Goal: Task Accomplishment & Management: Complete application form

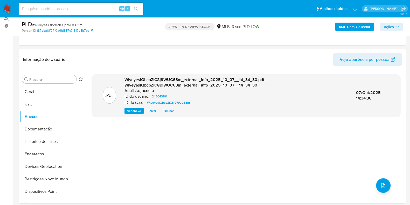
scroll to position [65, 0]
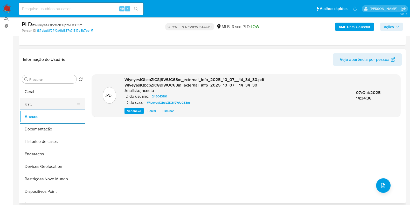
click at [32, 101] on button "KYC" at bounding box center [50, 104] width 61 height 12
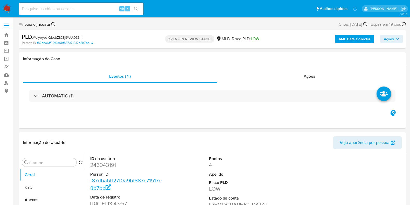
select select "10"
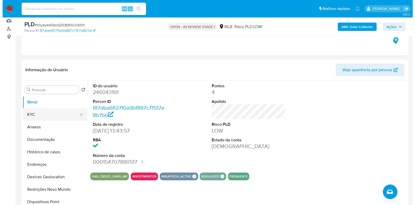
scroll to position [65, 0]
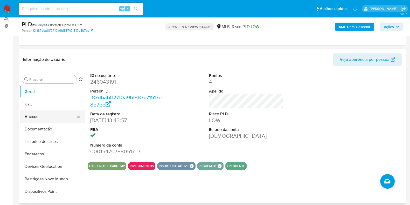
click at [37, 114] on button "Anexos" at bounding box center [50, 116] width 61 height 12
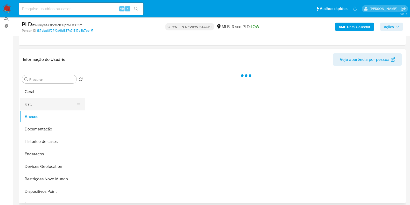
click at [35, 105] on button "KYC" at bounding box center [50, 104] width 61 height 12
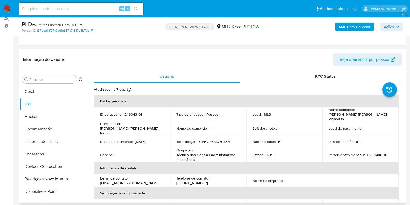
click at [342, 114] on p "Marli Abadia Nascimento Pignolato" at bounding box center [360, 116] width 62 height 9
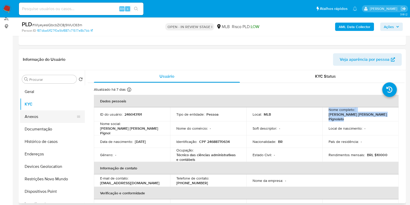
click at [45, 115] on button "Anexos" at bounding box center [50, 116] width 61 height 12
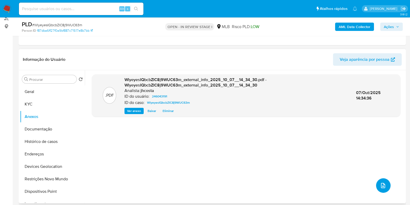
click at [384, 190] on button "upload-file" at bounding box center [383, 185] width 15 height 15
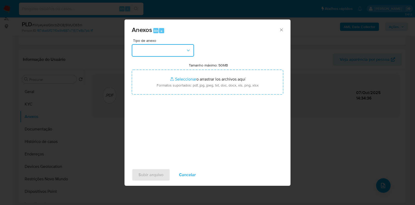
click at [182, 47] on button "button" at bounding box center [163, 50] width 62 height 12
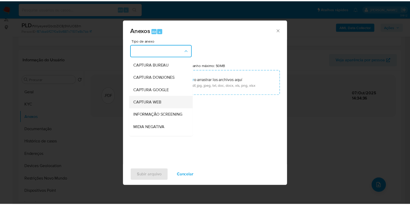
scroll to position [32, 0]
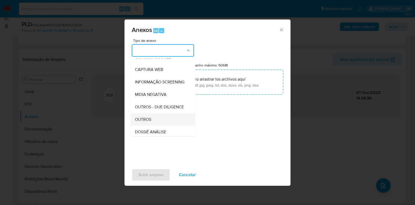
click at [160, 126] on div "OUTROS" at bounding box center [161, 119] width 53 height 12
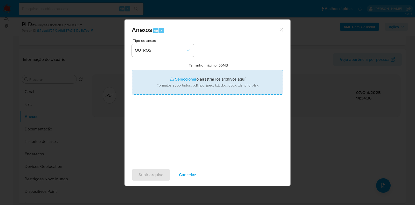
click at [215, 80] on input "Tamanho máximo: 50MB Seleccionar archivos" at bounding box center [208, 82] width 152 height 25
type input "C:\fakepath\Mulan 246043191_2025_10_07_09_29_55 (1).xlsx"
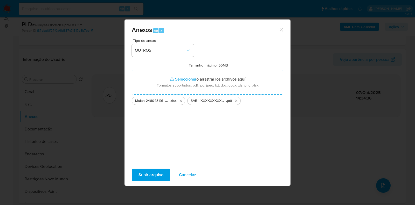
click at [159, 175] on span "Subir arquivo" at bounding box center [151, 174] width 25 height 11
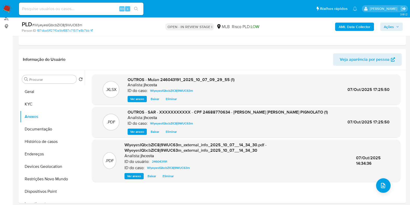
click at [401, 28] on button "Ações" at bounding box center [391, 27] width 23 height 8
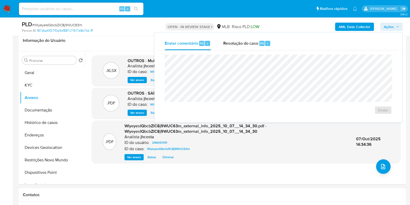
scroll to position [97, 0]
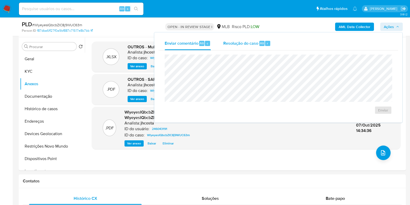
click at [242, 47] on div "Resolução do caso Alt r" at bounding box center [246, 43] width 47 height 13
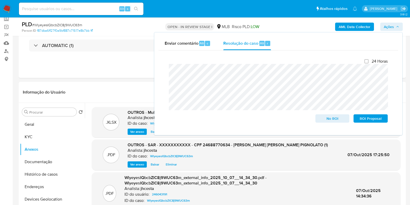
scroll to position [0, 0]
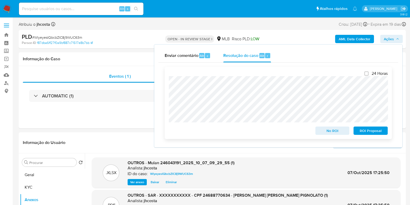
click at [367, 131] on span "ROI Proposal" at bounding box center [370, 130] width 27 height 7
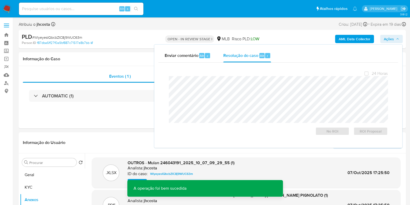
click at [59, 36] on span "# WlyeyesIQbcbZIC8j9WUC63m" at bounding box center [57, 37] width 50 height 5
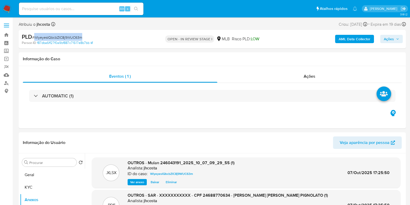
click at [59, 36] on span "# WlyeyesIQbcbZIC8j9WUC63m" at bounding box center [57, 37] width 50 height 5
copy span "WlyeyesIQbcbZIC8j9WUC63m"
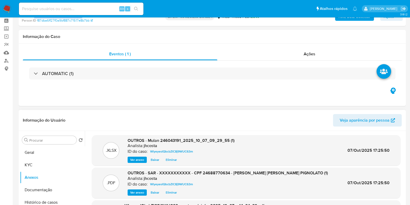
scroll to position [97, 0]
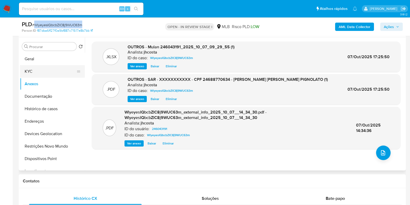
click at [43, 67] on button "KYC" at bounding box center [50, 71] width 61 height 12
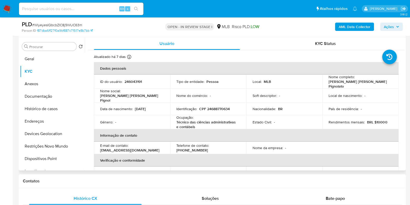
click at [131, 80] on p "246043191" at bounding box center [133, 81] width 17 height 5
copy p "246043191"
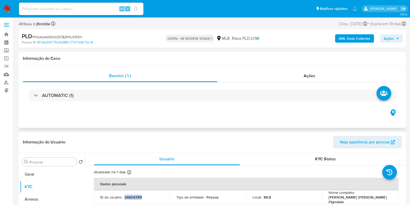
scroll to position [0, 0]
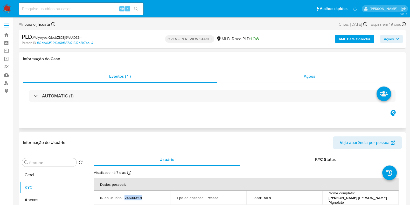
click at [315, 72] on div "Ações" at bounding box center [309, 76] width 185 height 12
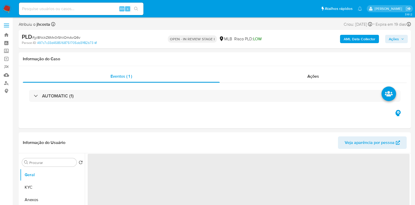
select select "10"
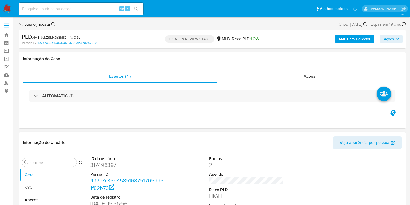
click at [95, 163] on dd "317496397" at bounding box center [127, 164] width 74 height 7
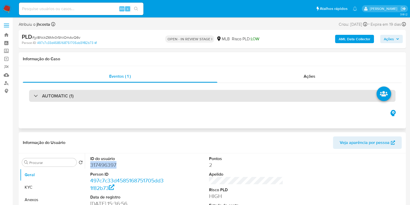
copy dd "317496397"
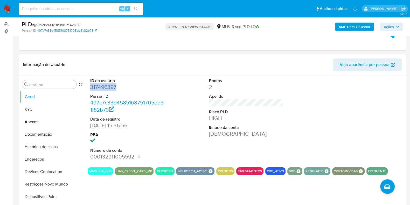
scroll to position [97, 0]
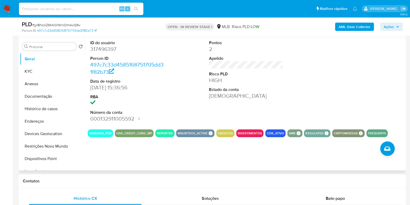
click at [163, 85] on dd "[DATE] 15:36:56" at bounding box center [127, 87] width 74 height 7
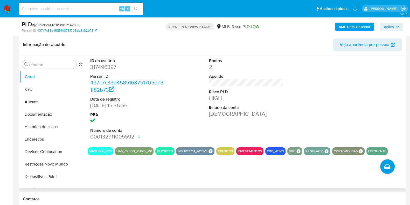
scroll to position [65, 0]
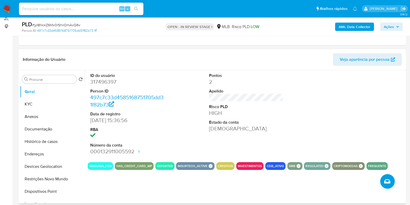
click at [271, 114] on dd "HIGH" at bounding box center [246, 112] width 74 height 7
click at [55, 138] on button "Histórico de casos" at bounding box center [50, 141] width 61 height 12
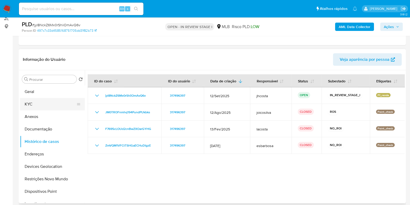
click at [40, 101] on button "KYC" at bounding box center [50, 104] width 61 height 12
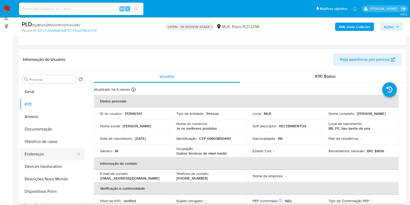
click at [49, 155] on button "Endereços" at bounding box center [50, 154] width 61 height 12
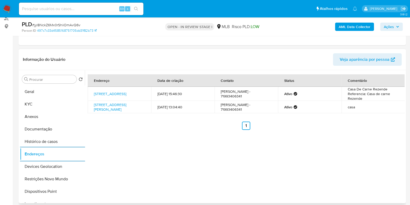
drag, startPoint x: 43, startPoint y: 169, endPoint x: 94, endPoint y: 160, distance: 51.8
click at [43, 169] on button "Devices Geolocation" at bounding box center [52, 166] width 65 height 12
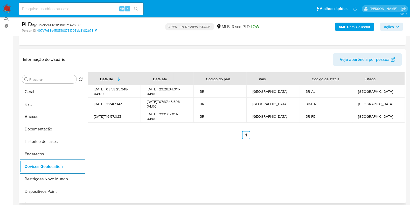
drag, startPoint x: 60, startPoint y: 179, endPoint x: 94, endPoint y: 175, distance: 34.7
click at [60, 179] on button "Restrições Novo Mundo" at bounding box center [52, 179] width 65 height 12
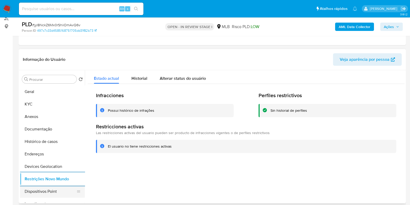
click at [43, 190] on button "Dispositivos Point" at bounding box center [50, 191] width 61 height 12
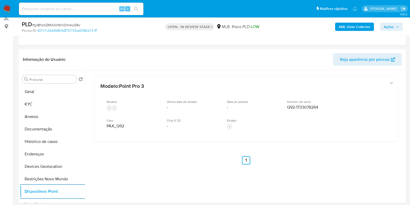
click at [361, 26] on b "AML Data Collector" at bounding box center [355, 27] width 32 height 8
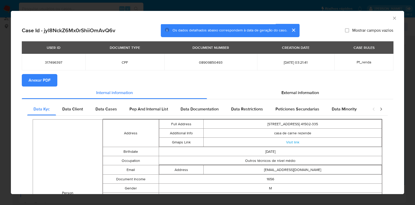
click at [51, 85] on button "Anexar PDF" at bounding box center [40, 80] width 36 height 12
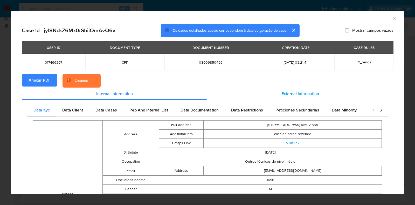
click at [307, 93] on span "External information" at bounding box center [301, 94] width 38 height 6
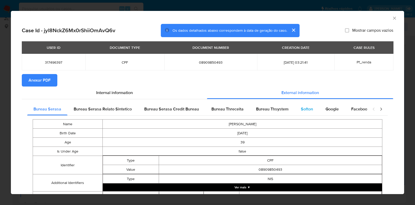
click at [304, 112] on span "Softon" at bounding box center [307, 109] width 12 height 6
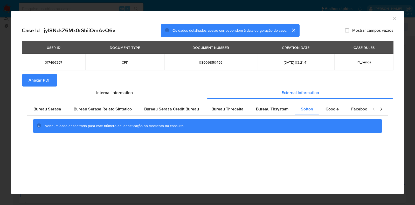
click at [392, 15] on div "AML Data Collector" at bounding box center [207, 17] width 393 height 13
click at [394, 18] on icon "Fechar a janela" at bounding box center [394, 18] width 3 height 3
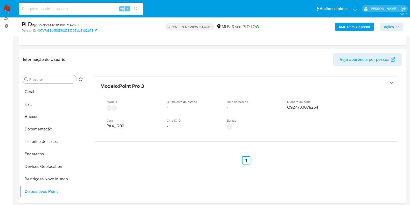
click at [363, 28] on b "AML Data Collector" at bounding box center [355, 27] width 32 height 8
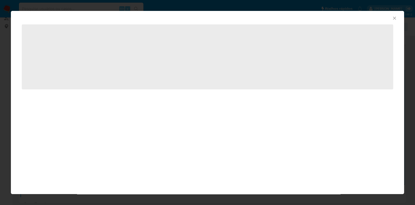
click at [392, 20] on icon "Fechar a janela" at bounding box center [394, 18] width 5 height 5
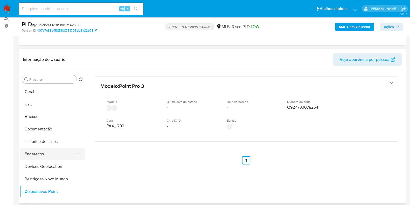
click at [41, 156] on button "Endereços" at bounding box center [50, 154] width 61 height 12
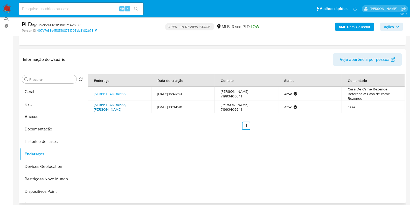
drag, startPoint x: 88, startPoint y: 104, endPoint x: 110, endPoint y: 113, distance: 23.6
click at [110, 113] on td "Rua Edson Salvino 40, São Bento Do Una, Pernambuco, 55373009, Brasil 40" at bounding box center [120, 107] width 64 height 12
copy link "Rua Edson Salvino 40, São Bento Do Una, Pernambuco, 55373009"
click at [105, 112] on link "Rua Edson Salvino 40, São Bento Do Una, Pernambuco, 55373009, Brasil 40" at bounding box center [110, 107] width 32 height 10
click at [34, 103] on button "KYC" at bounding box center [50, 104] width 61 height 12
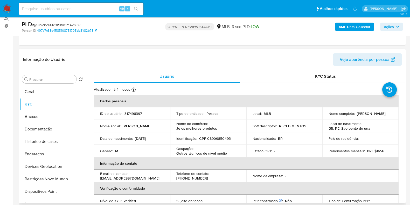
click at [219, 139] on p "CPF 08909850493" at bounding box center [215, 138] width 32 height 5
copy p "08909850493"
click at [221, 140] on p "CPF 08909850493" at bounding box center [215, 138] width 32 height 5
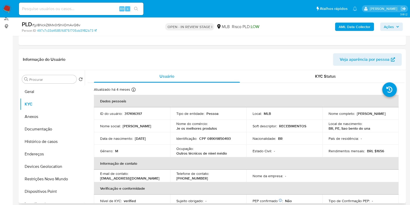
click at [229, 141] on td "Identificação : CPF 08909850493" at bounding box center [208, 138] width 76 height 12
click at [227, 141] on td "Identificação : CPF 08909850493" at bounding box center [208, 138] width 76 height 12
click at [226, 140] on p "CPF 08909850493" at bounding box center [215, 138] width 32 height 5
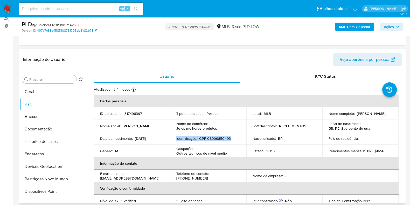
click at [226, 140] on p "CPF 08909850493" at bounding box center [215, 138] width 32 height 5
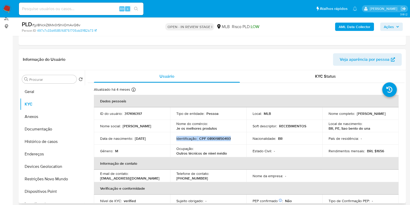
click at [226, 140] on p "CPF 08909850493" at bounding box center [215, 138] width 32 height 5
click at [226, 139] on p "CPF 08909850493" at bounding box center [215, 138] width 32 height 5
click at [225, 139] on p "CPF 08909850493" at bounding box center [215, 138] width 32 height 5
click at [222, 140] on p "CPF 08909850493" at bounding box center [215, 138] width 32 height 5
click at [221, 140] on p "CPF 08909850493" at bounding box center [215, 138] width 32 height 5
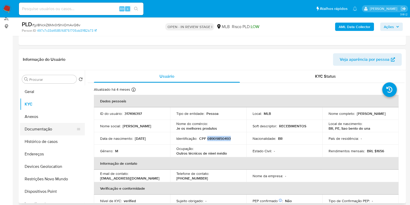
click at [53, 130] on button "Documentação" at bounding box center [50, 129] width 61 height 12
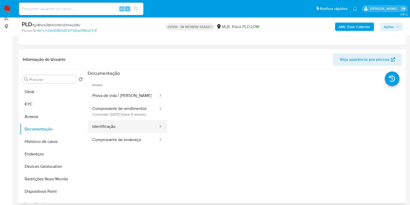
click at [133, 133] on button "Identificação" at bounding box center [123, 126] width 71 height 13
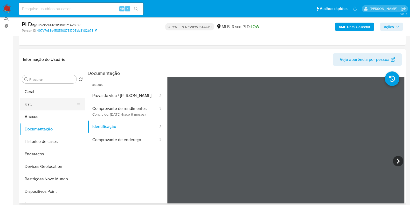
click at [38, 102] on button "KYC" at bounding box center [50, 104] width 61 height 12
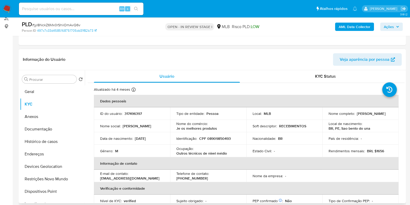
drag, startPoint x: 328, startPoint y: 116, endPoint x: 383, endPoint y: 114, distance: 54.5
click at [383, 114] on div "Nome completo : Jose Elielson Oliveira Almeida" at bounding box center [361, 113] width 64 height 5
drag, startPoint x: 325, startPoint y: 116, endPoint x: 379, endPoint y: 116, distance: 54.0
click at [379, 116] on td "Nome completo : Jose Elielson Oliveira Almeida" at bounding box center [360, 113] width 76 height 12
copy p "[PERSON_NAME] [PERSON_NAME]"
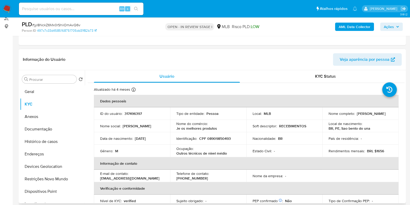
click at [211, 136] on p "CPF 08909850493" at bounding box center [215, 138] width 32 height 5
copy p "08909850493"
click at [39, 130] on button "Documentação" at bounding box center [50, 129] width 61 height 12
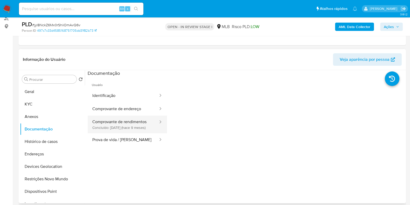
click at [121, 119] on button "Comprovante de rendimentos Concluído: 18/01/2025 (hace 9 meses)" at bounding box center [123, 124] width 71 height 18
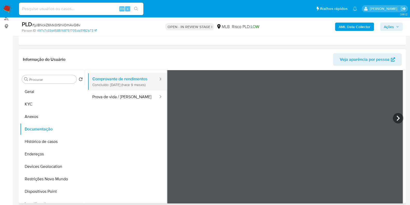
scroll to position [45, 0]
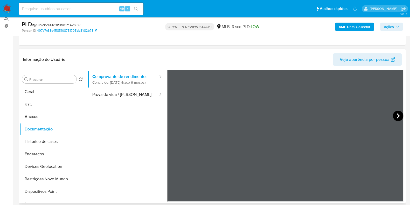
click at [397, 114] on icon at bounding box center [398, 115] width 3 height 5
click at [278, 58] on div "Informação do Usuário Veja aparência por pessoa Procurar Retornar ao pedido pad…" at bounding box center [212, 126] width 387 height 154
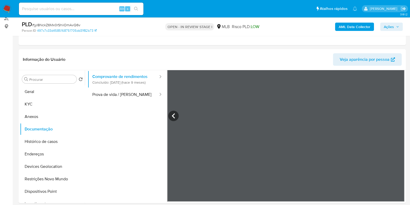
click at [143, 185] on div "Usuário Identificação Comprovante de endereço Comprovante de rendimentos Conclu…" at bounding box center [246, 114] width 317 height 166
click at [29, 94] on button "Geral" at bounding box center [50, 91] width 61 height 12
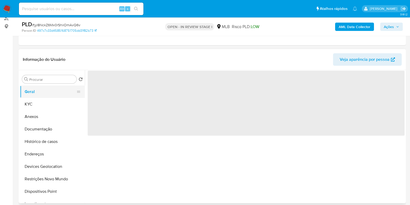
scroll to position [0, 0]
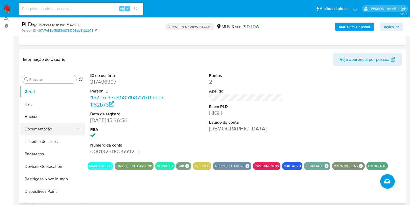
click at [40, 130] on button "Documentação" at bounding box center [50, 129] width 61 height 12
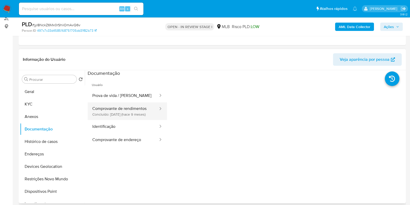
click at [155, 107] on div at bounding box center [159, 109] width 8 height 6
click at [155, 115] on div at bounding box center [159, 111] width 8 height 18
click at [148, 117] on button "Comprovante de rendimentos Concluído: 18/01/2025 (hace 9 meses)" at bounding box center [123, 111] width 71 height 18
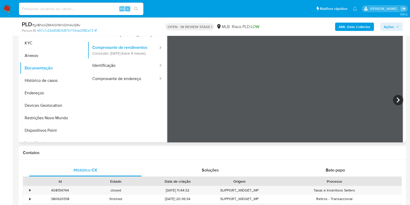
scroll to position [129, 0]
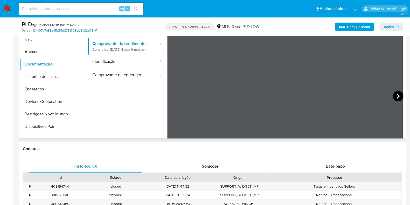
click at [397, 94] on icon at bounding box center [398, 95] width 3 height 5
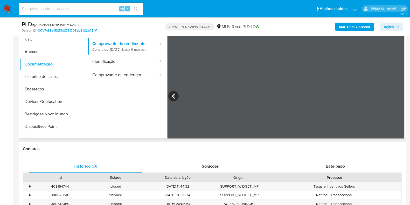
drag, startPoint x: 393, startPoint y: 26, endPoint x: 386, endPoint y: 31, distance: 8.8
click at [393, 26] on span "Ações" at bounding box center [389, 27] width 10 height 8
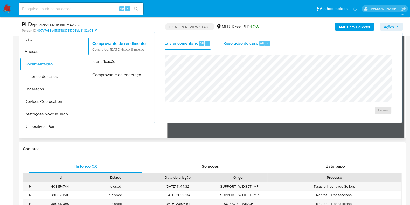
click at [251, 46] on div "Resolução do caso Alt r" at bounding box center [246, 43] width 47 height 13
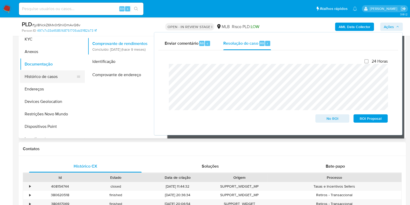
click at [51, 77] on button "Histórico de casos" at bounding box center [50, 76] width 61 height 12
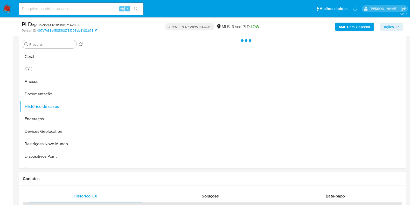
scroll to position [65, 0]
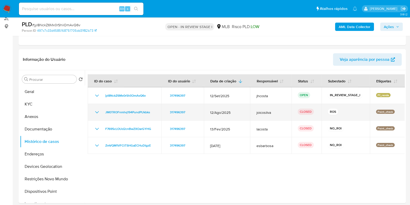
click at [95, 109] on icon "Mostrar/Ocultar" at bounding box center [97, 112] width 6 height 6
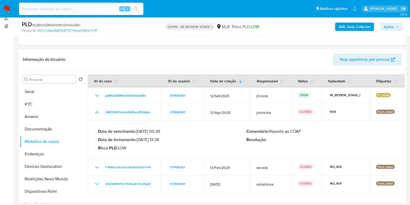
drag, startPoint x: 139, startPoint y: 141, endPoint x: 156, endPoint y: 143, distance: 17.5
click at [156, 143] on div "Data de vencimento : 26/09/2025 00:29 Data de fechamento : 12/09/2025 13:38 Ris…" at bounding box center [172, 140] width 148 height 22
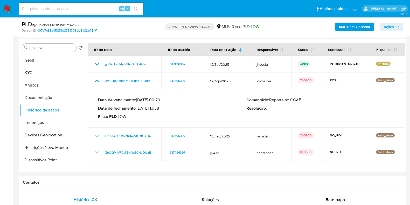
scroll to position [97, 0]
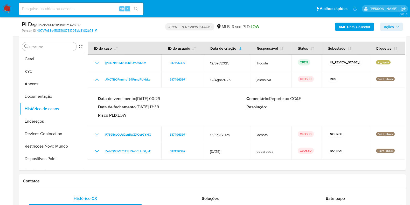
click at [401, 26] on button "Ações" at bounding box center [391, 27] width 23 height 8
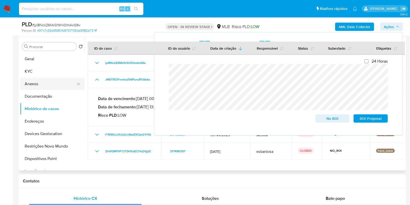
click at [36, 86] on button "Anexos" at bounding box center [50, 84] width 61 height 12
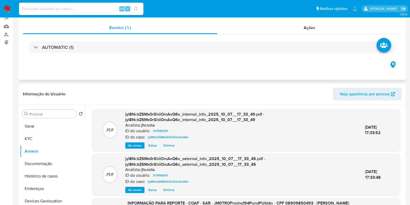
scroll to position [0, 0]
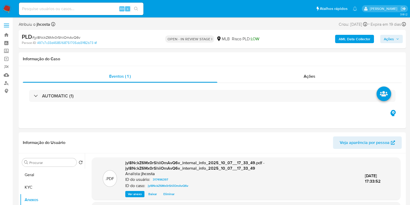
click at [393, 37] on span "Ações" at bounding box center [389, 39] width 10 height 8
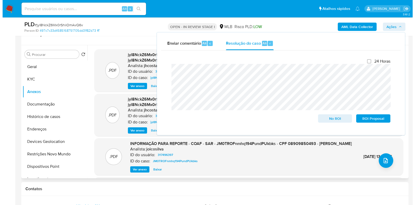
scroll to position [97, 0]
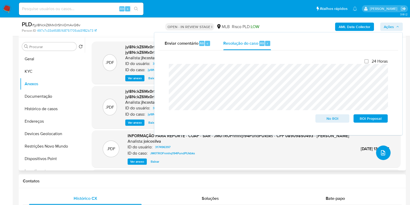
click at [380, 151] on icon "upload-file" at bounding box center [383, 152] width 6 height 6
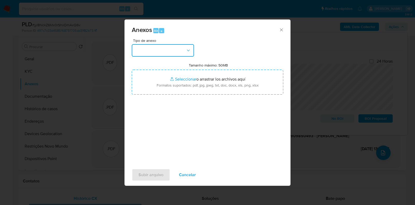
click at [167, 47] on button "button" at bounding box center [163, 50] width 62 height 12
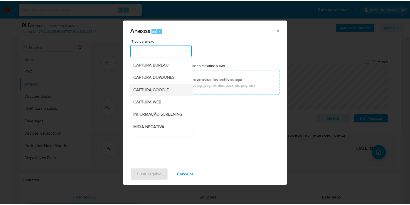
scroll to position [32, 0]
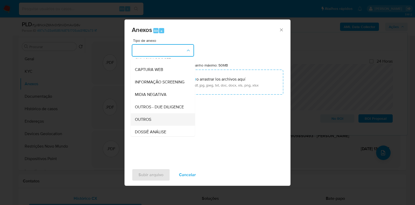
click at [147, 122] on span "OUTROS" at bounding box center [143, 119] width 16 height 5
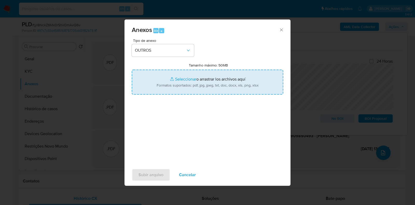
click at [222, 80] on input "Tamanho máximo: 50MB Seleccionar archivos" at bounding box center [208, 82] width 152 height 25
type input "C:\fakepath\Mulan 317496397_2025_10_07_09_29_42.xlsx"
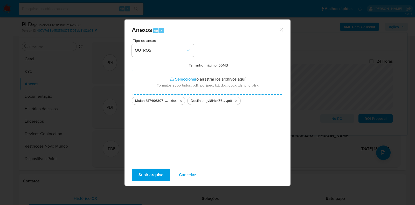
click at [147, 173] on span "Subir arquivo" at bounding box center [151, 174] width 25 height 11
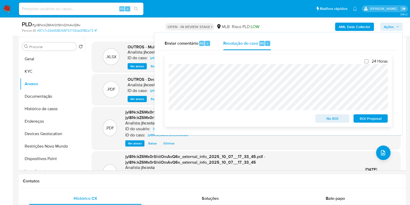
click at [329, 121] on span "No ROI" at bounding box center [332, 118] width 27 height 7
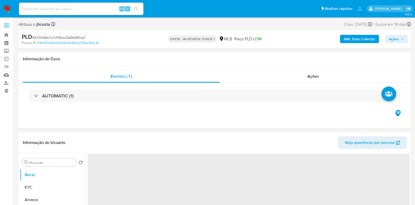
select select "10"
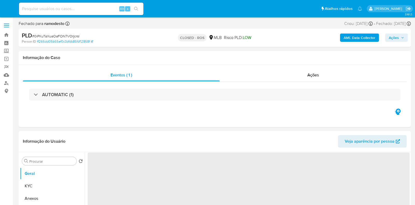
select select "10"
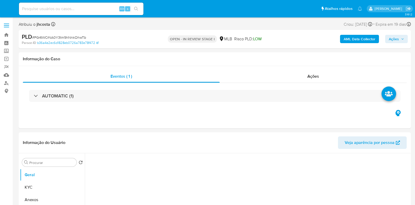
select select "10"
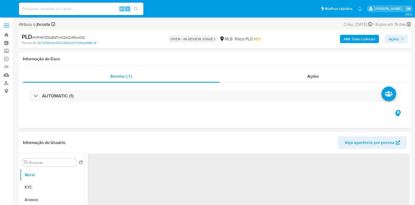
select select "10"
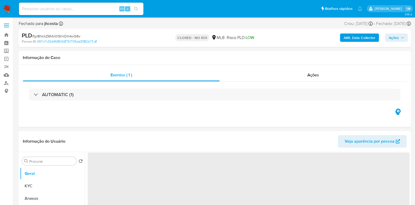
select select "10"
